Goal: Navigation & Orientation: Find specific page/section

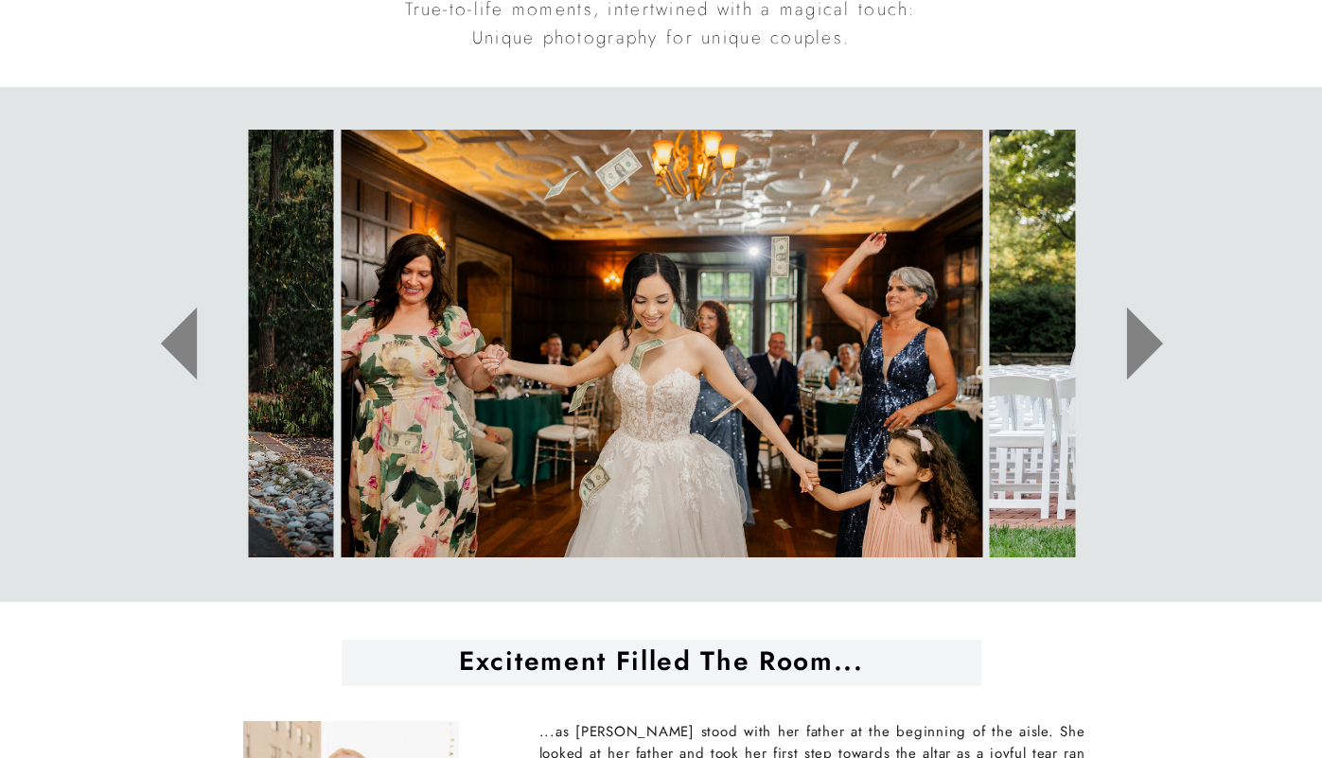
scroll to position [976, 0]
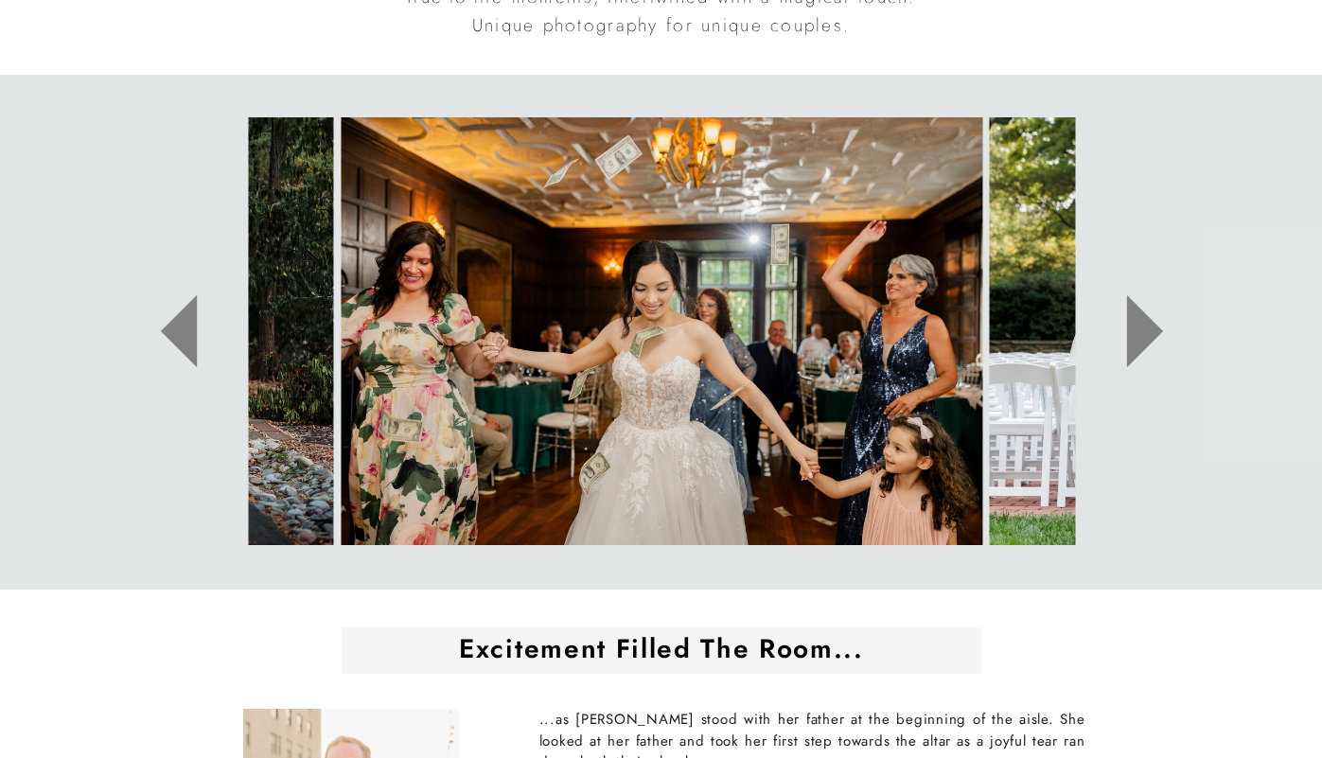
click at [1142, 332] on icon at bounding box center [1144, 331] width 36 height 73
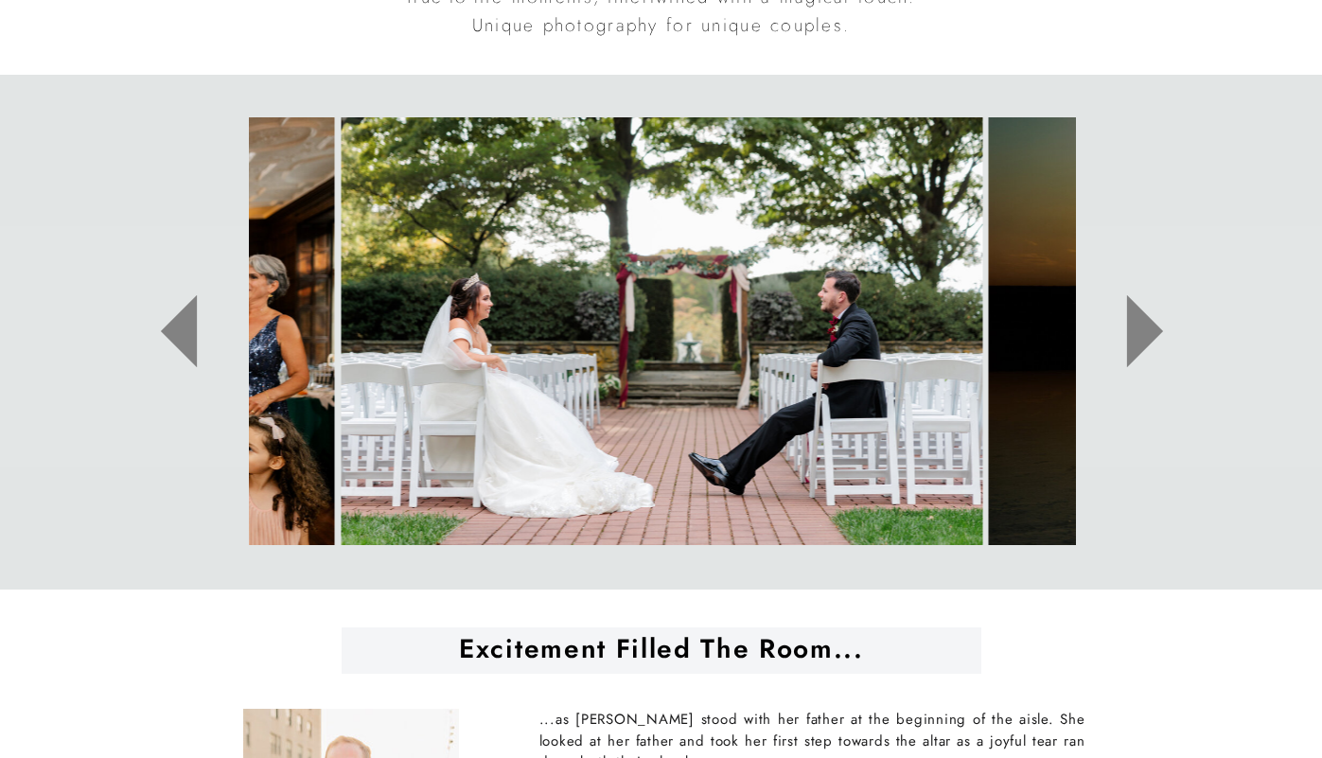
click at [1142, 332] on icon at bounding box center [1144, 331] width 36 height 73
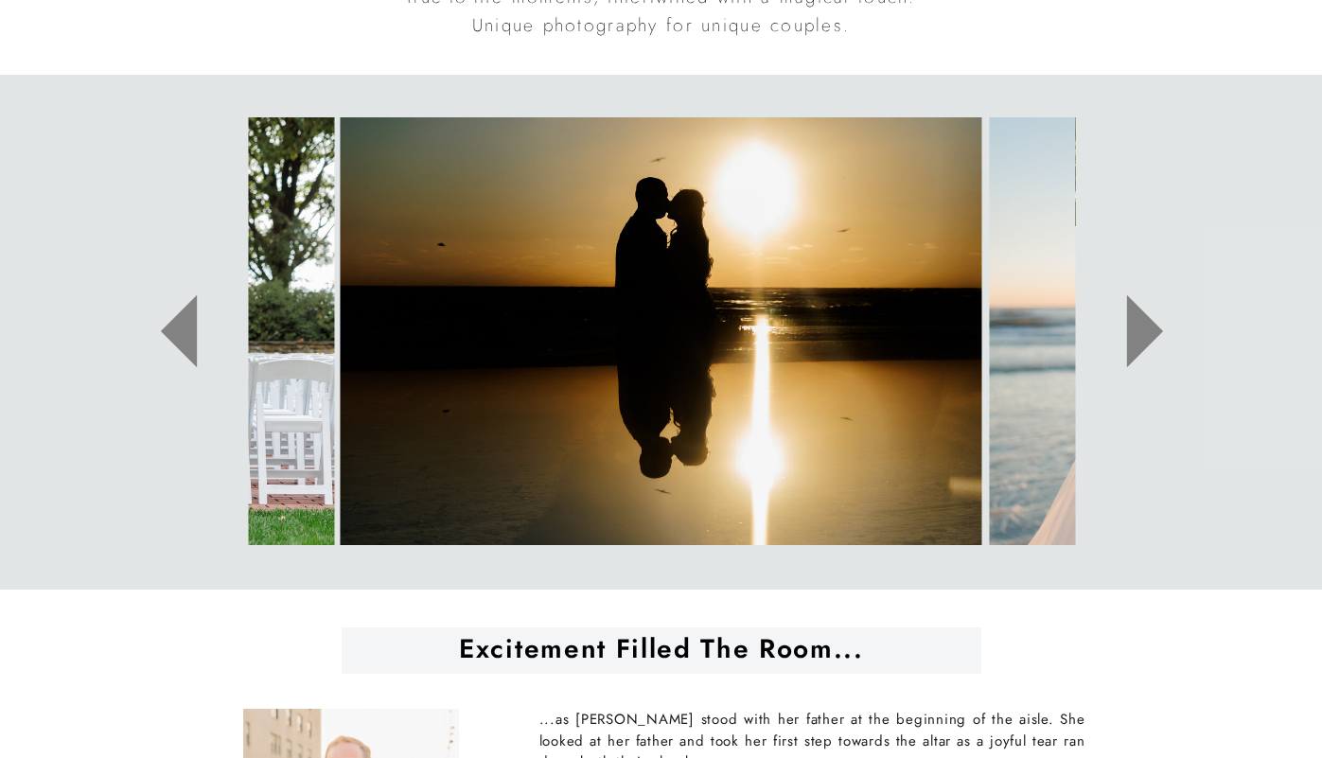
click at [1142, 332] on icon at bounding box center [1144, 331] width 36 height 73
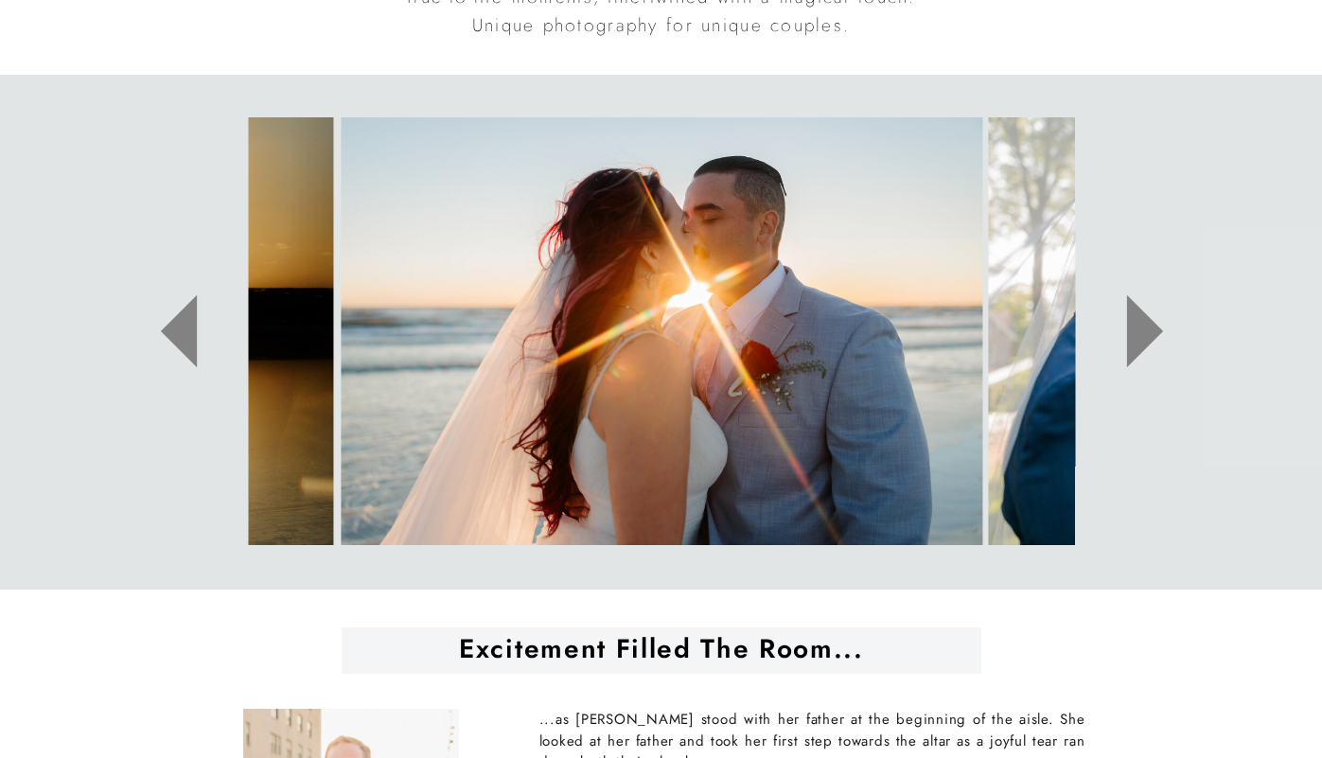
click at [1142, 332] on icon at bounding box center [1144, 331] width 36 height 73
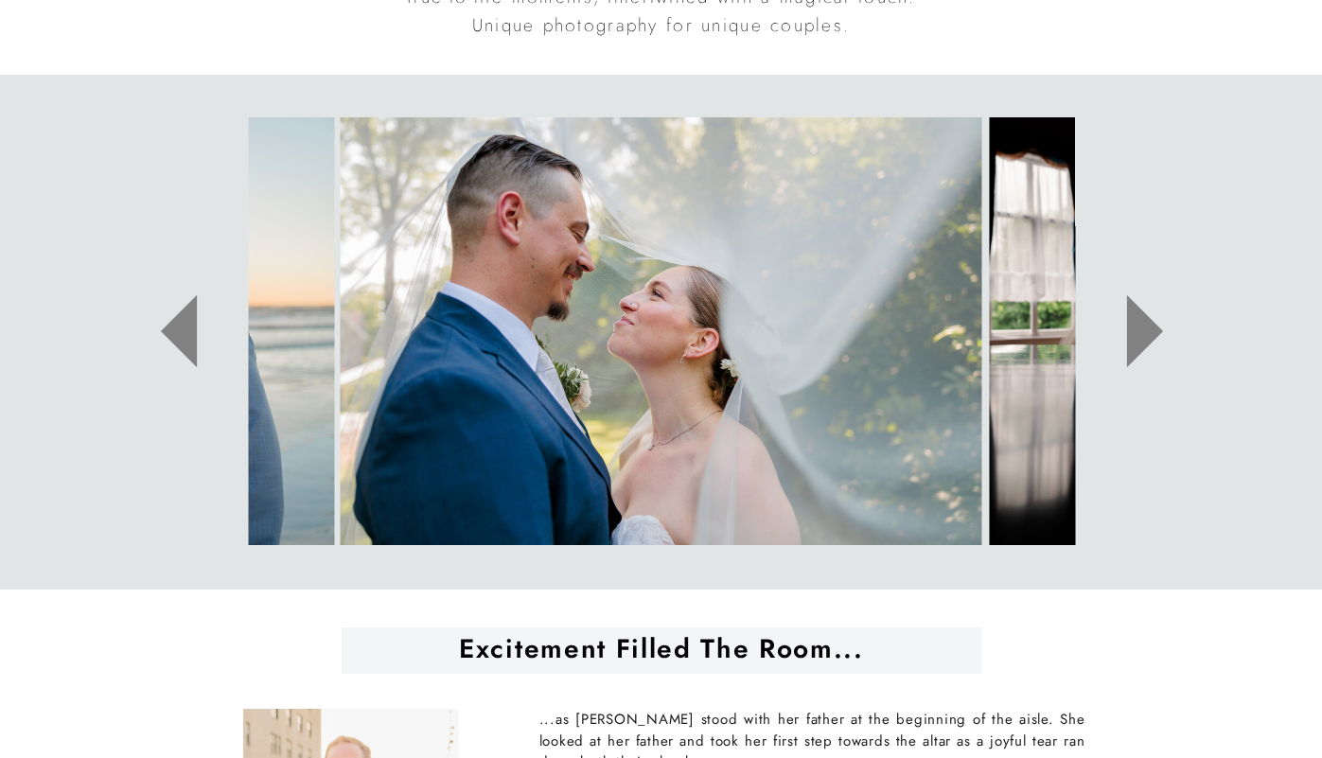
click at [1142, 332] on icon at bounding box center [1144, 331] width 36 height 73
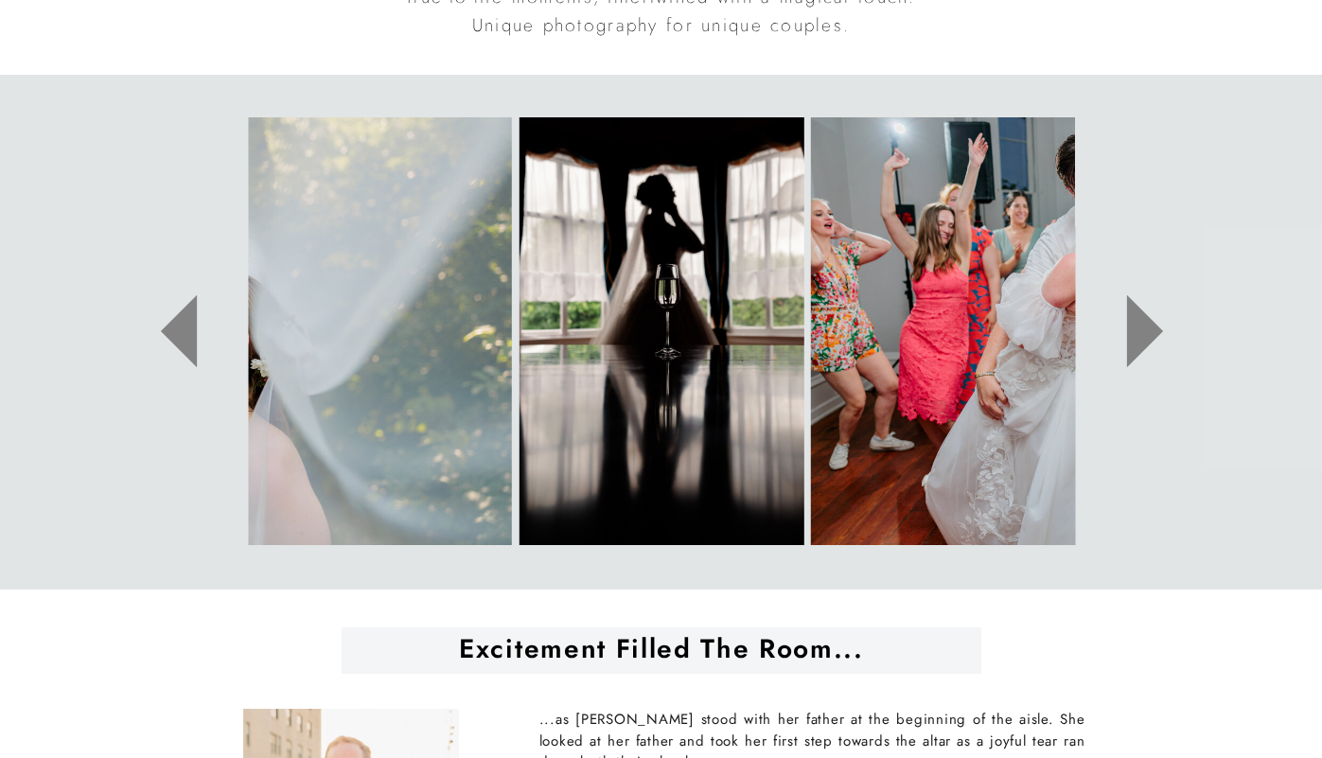
click at [1142, 332] on icon at bounding box center [1144, 331] width 36 height 73
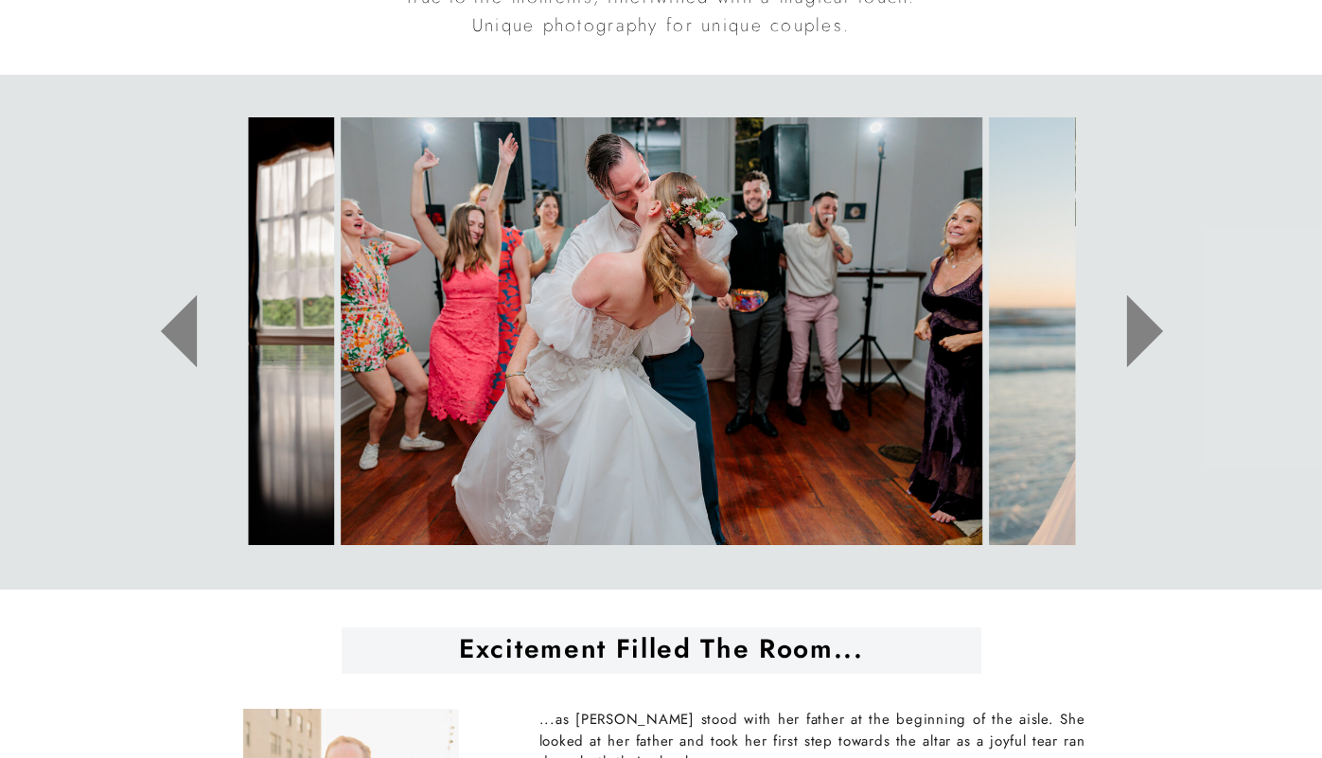
click at [1142, 332] on icon at bounding box center [1144, 331] width 36 height 73
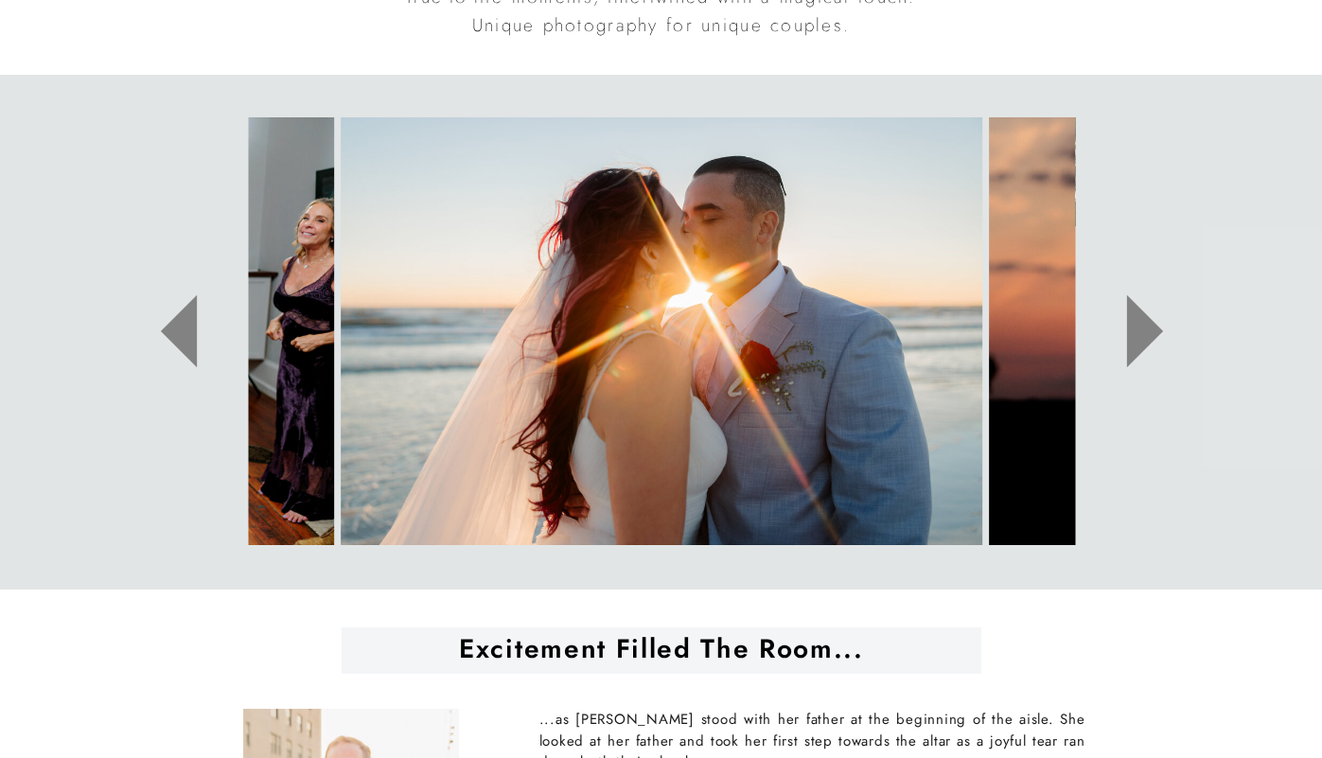
click at [1142, 332] on icon at bounding box center [1144, 331] width 36 height 73
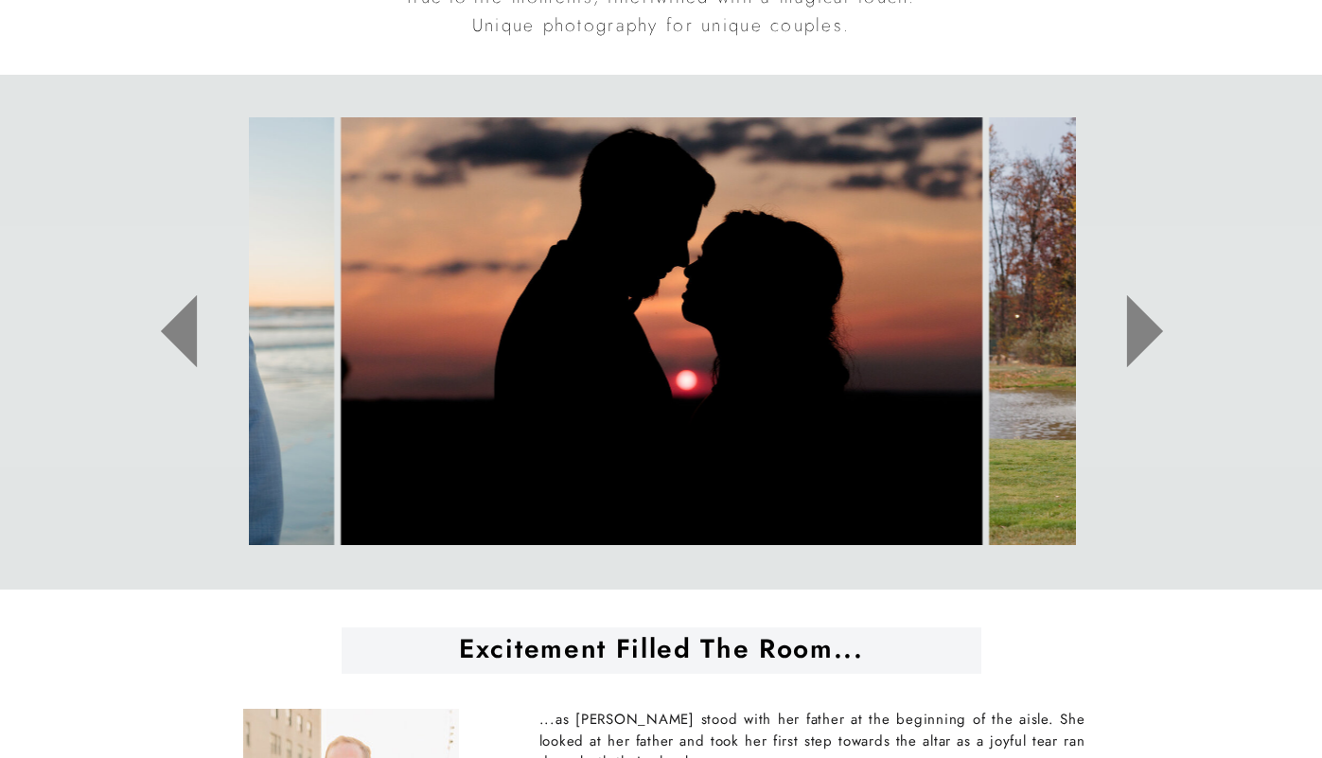
click at [1142, 332] on icon at bounding box center [1144, 331] width 36 height 73
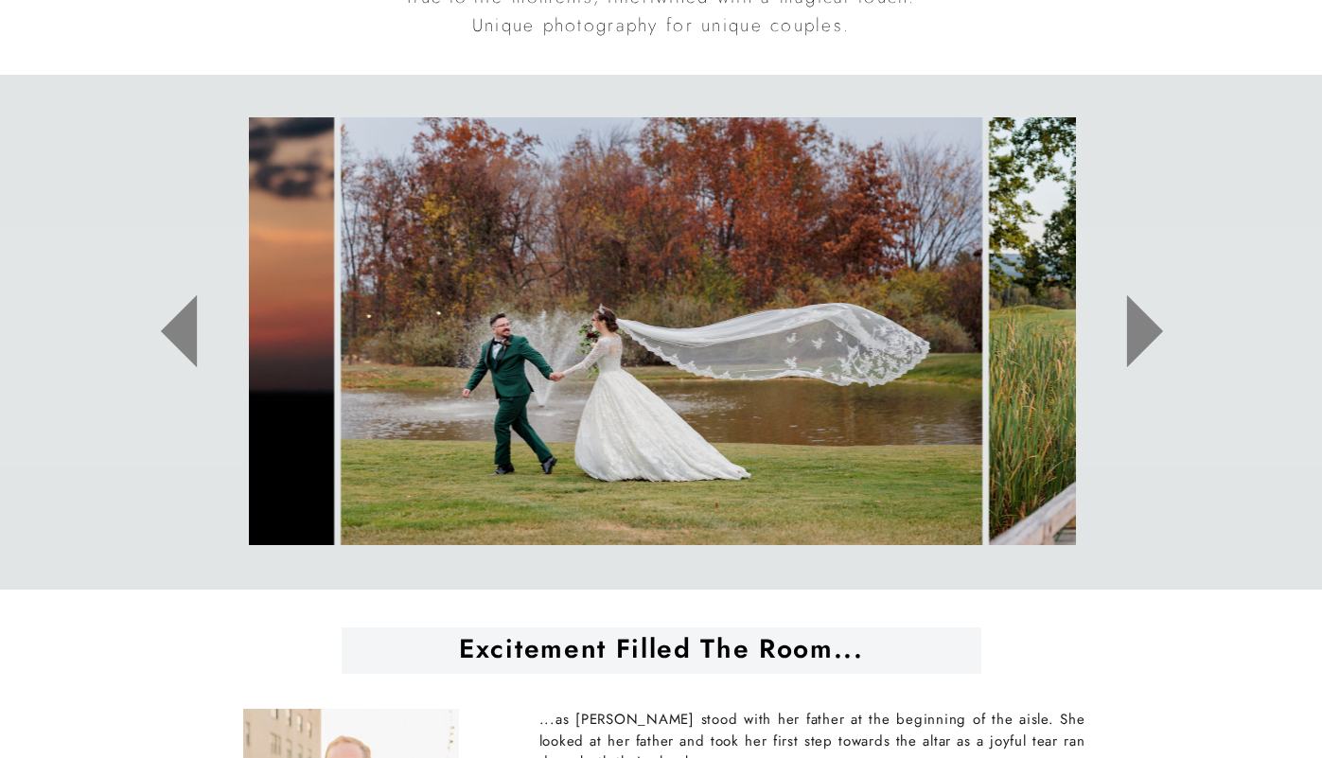
click at [1142, 332] on icon at bounding box center [1144, 331] width 36 height 73
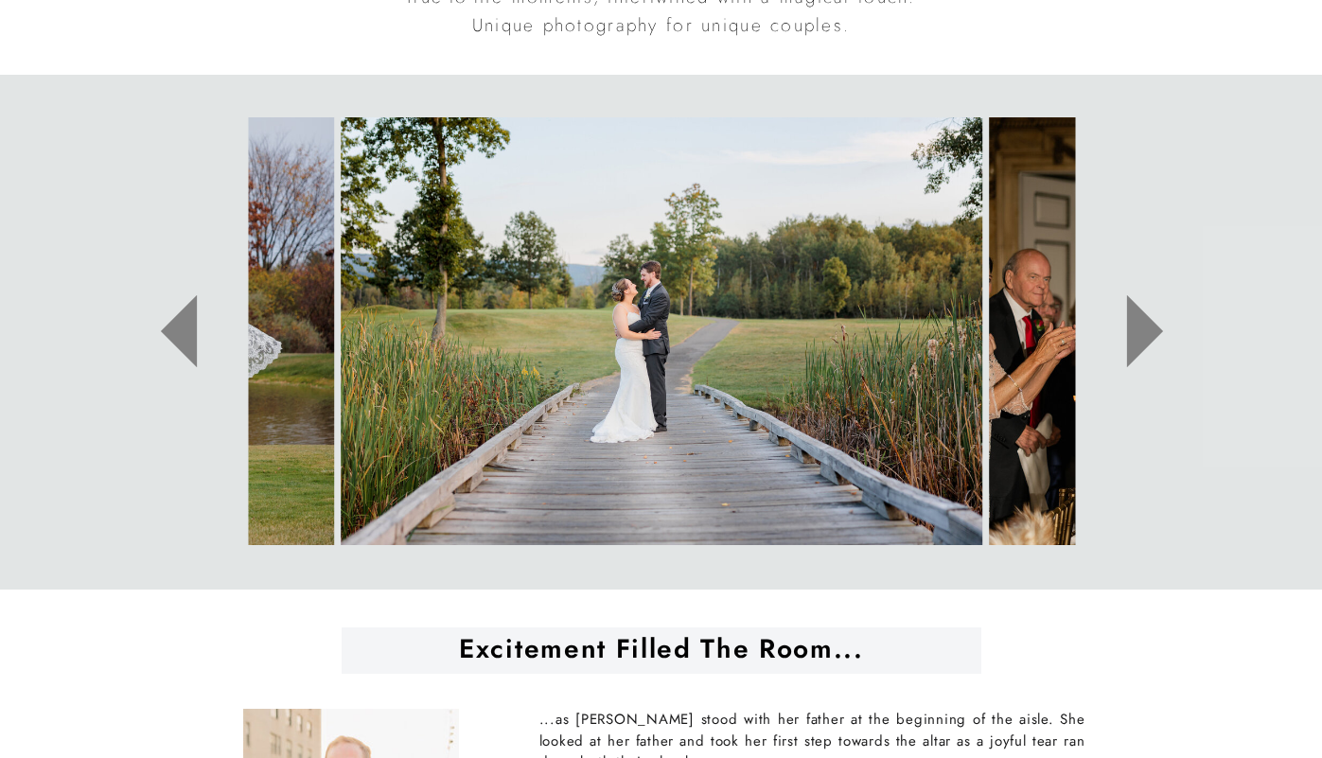
click at [1142, 332] on icon at bounding box center [1144, 331] width 36 height 73
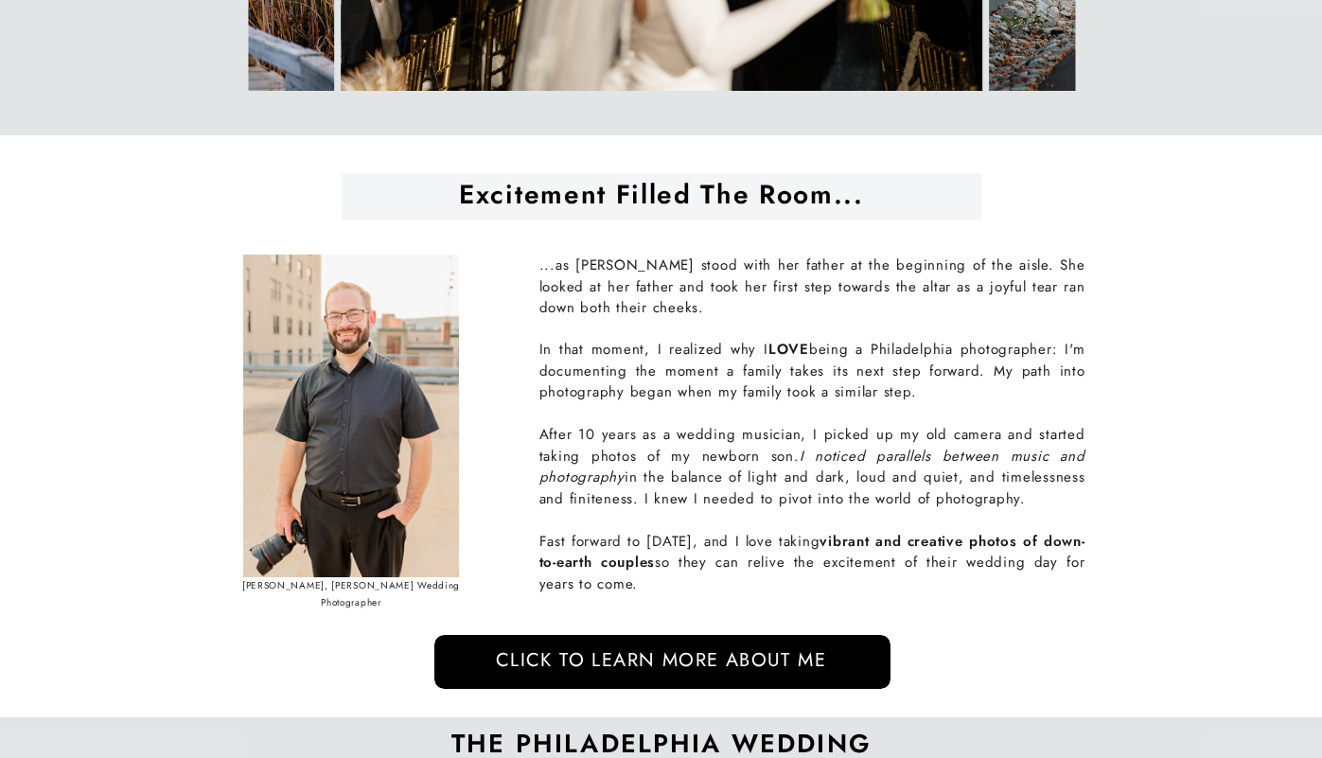
scroll to position [1591, 0]
